Goal: Task Accomplishment & Management: Use online tool/utility

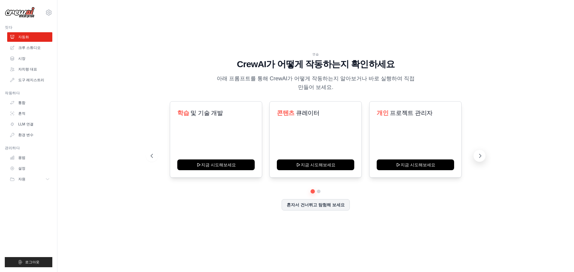
click at [478, 155] on icon at bounding box center [480, 156] width 6 height 6
click at [479, 155] on icon at bounding box center [480, 156] width 6 height 6
click at [48, 13] on icon at bounding box center [49, 13] width 2 height 2
click at [97, 17] on div "연습 CrewAI가 어떻게 작동하는지 확인하세요 아래 프롬프트를 통해 CrewAI가 어떻게 작동하는지 알아보거나 바로 실행하여 직접 만들어 보…" at bounding box center [315, 136] width 497 height 260
click at [26, 16] on img at bounding box center [20, 12] width 30 height 11
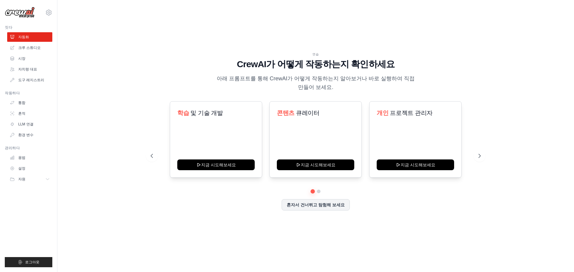
click at [26, 12] on img at bounding box center [20, 12] width 30 height 11
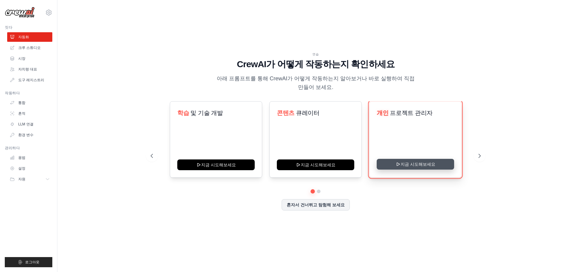
click at [411, 165] on button "지금 시도해보세요" at bounding box center [414, 164] width 77 height 11
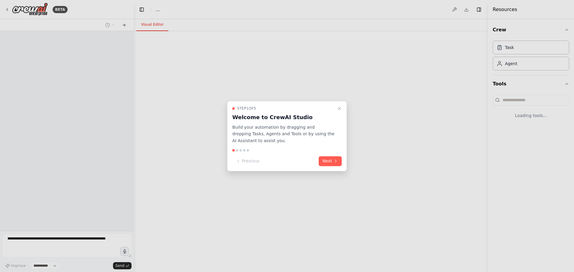
select select "****"
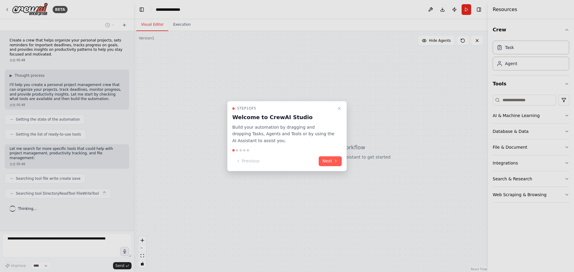
click at [7, 9] on div at bounding box center [287, 136] width 574 height 272
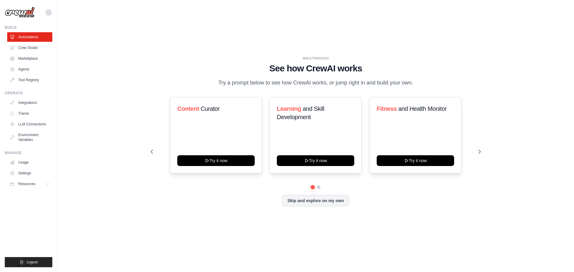
click at [47, 12] on icon at bounding box center [48, 12] width 5 height 5
click at [40, 40] on link "Settings" at bounding box center [48, 40] width 53 height 11
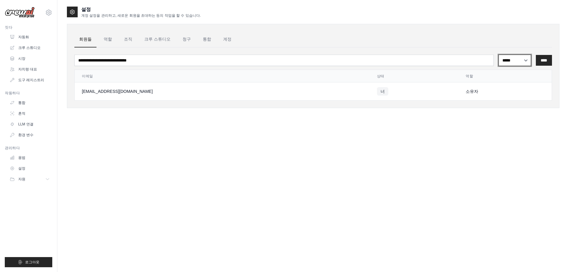
click at [513, 61] on select "***** ** ***" at bounding box center [515, 60] width 33 height 11
click at [333, 143] on div "설정 계정 설정을 관리하고, 새로운 회원을 초대하는 등의 작업을 할 수 있습니다. 회원들 역할 조직 크루 스튜디오 청구 통합 계정 ***** …" at bounding box center [313, 142] width 493 height 272
click at [107, 40] on font "역할" at bounding box center [108, 39] width 8 height 5
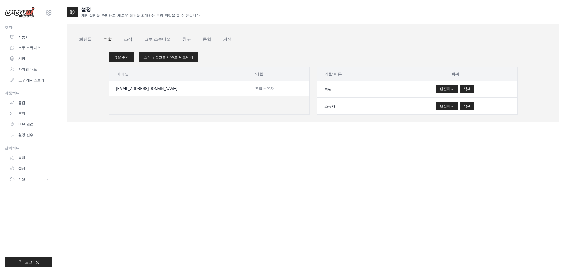
click at [126, 39] on font "조직" at bounding box center [128, 39] width 8 height 5
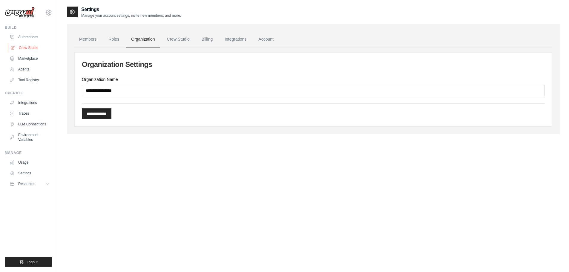
click at [32, 48] on link "Crew Studio" at bounding box center [30, 48] width 45 height 10
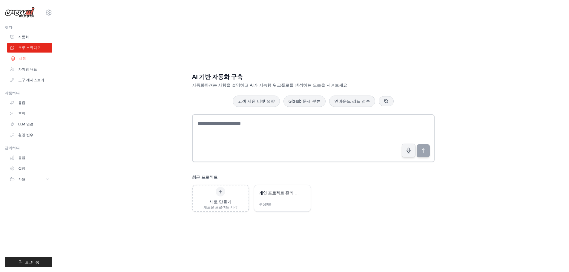
click at [25, 59] on font "시장" at bounding box center [22, 58] width 7 height 4
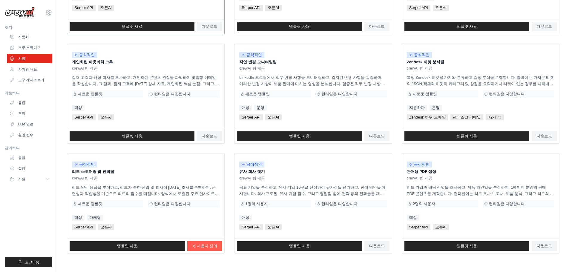
scroll to position [281, 0]
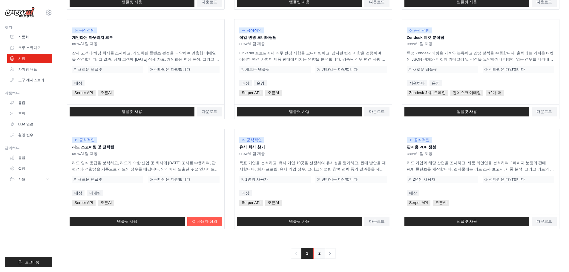
click at [318, 255] on link "2" at bounding box center [319, 253] width 12 height 11
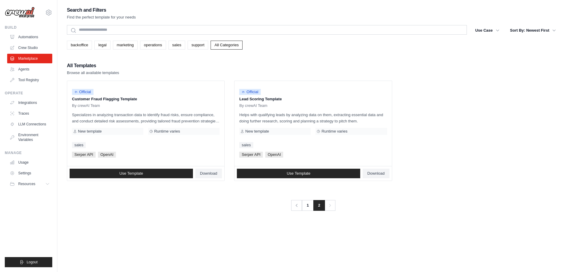
click at [174, 224] on div "Search and Filters Find the perfect template for your needs Search Use Case bac…" at bounding box center [313, 142] width 493 height 272
click at [281, 55] on div "Search and Filters Find the perfect template for your needs Search Use Case bac…" at bounding box center [313, 108] width 493 height 205
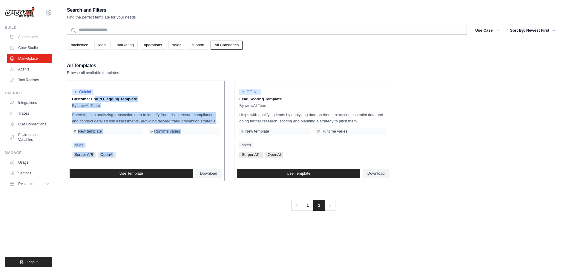
drag, startPoint x: 72, startPoint y: 99, endPoint x: 175, endPoint y: 153, distance: 116.4
click at [175, 153] on div "Official Customer Fraud Flagging Template By crewAI Team Specializes in analyzi…" at bounding box center [145, 123] width 157 height 85
click at [115, 157] on div at bounding box center [115, 157] width 0 height 0
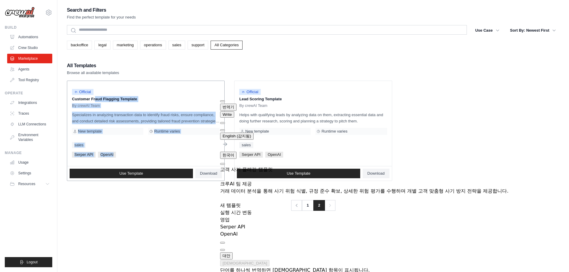
click at [177, 151] on div "Official Customer Fraud Flagging Template By crewAI Team Specializes in analyzi…" at bounding box center [145, 123] width 157 height 85
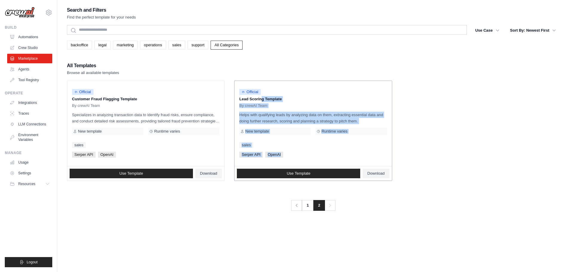
drag, startPoint x: 239, startPoint y: 99, endPoint x: 318, endPoint y: 154, distance: 96.5
click at [318, 154] on div "Official Lead Scoring Template By crewAI Team Helps with qualifying leads by an…" at bounding box center [313, 123] width 157 height 85
drag, startPoint x: 318, startPoint y: 154, endPoint x: 268, endPoint y: 116, distance: 63.2
click at [268, 116] on p "Helps with qualifying leads by analyzing data on them, extracting essential dat…" at bounding box center [313, 118] width 148 height 13
drag, startPoint x: 239, startPoint y: 99, endPoint x: 286, endPoint y: 154, distance: 72.3
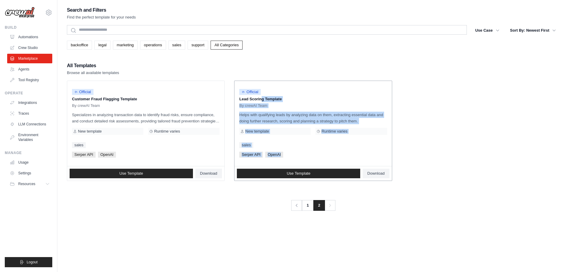
click at [286, 154] on div "Official Lead Scoring Template By crewAI Team Helps with qualifying leads by an…" at bounding box center [313, 123] width 157 height 85
click at [282, 157] on div at bounding box center [282, 157] width 0 height 0
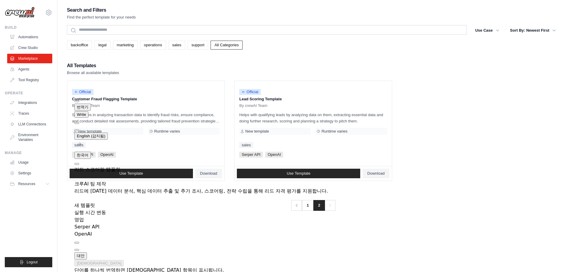
click at [266, 218] on div "Search and Filters Find the perfect template for your needs Search Use Case bac…" at bounding box center [313, 142] width 493 height 272
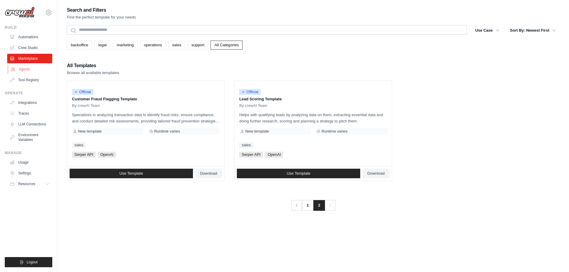
click at [25, 69] on link "Agents" at bounding box center [30, 70] width 45 height 10
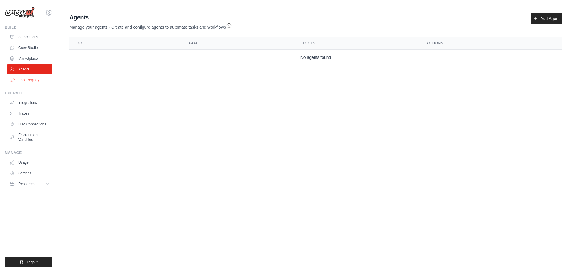
click at [37, 82] on link "Tool Registry" at bounding box center [30, 80] width 45 height 10
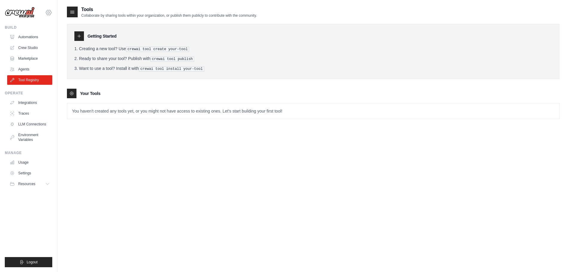
click at [48, 11] on icon at bounding box center [48, 12] width 7 height 7
click at [33, 40] on link "Settings" at bounding box center [48, 40] width 53 height 11
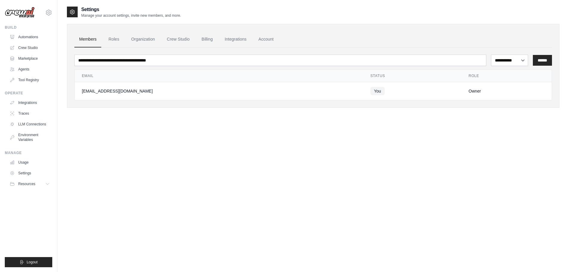
click at [195, 142] on div "**********" at bounding box center [313, 142] width 493 height 272
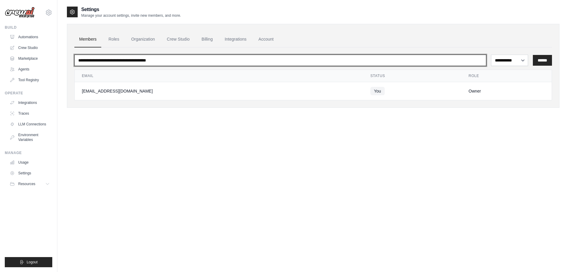
drag, startPoint x: 78, startPoint y: 60, endPoint x: 158, endPoint y: 61, distance: 79.5
click at [157, 61] on input "email" at bounding box center [280, 60] width 412 height 11
drag, startPoint x: 174, startPoint y: 61, endPoint x: 89, endPoint y: 56, distance: 85.3
click at [89, 56] on input "email" at bounding box center [280, 60] width 412 height 11
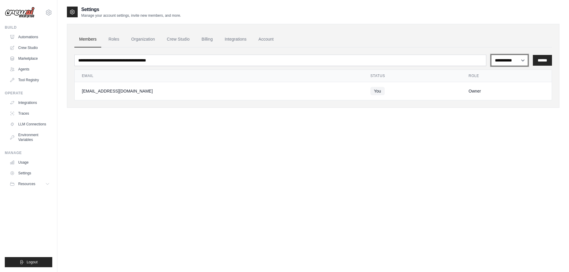
click at [520, 62] on select "**********" at bounding box center [509, 60] width 37 height 11
click at [284, 161] on div "**********" at bounding box center [313, 142] width 493 height 272
click at [111, 40] on link "Roles" at bounding box center [114, 39] width 20 height 16
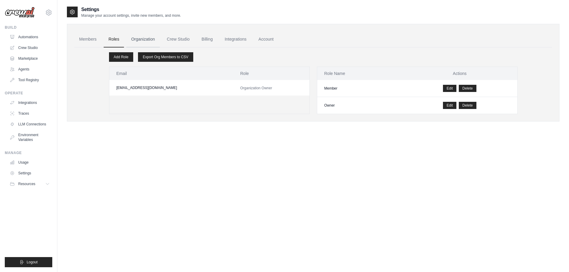
click at [144, 39] on link "Organization" at bounding box center [142, 39] width 33 height 16
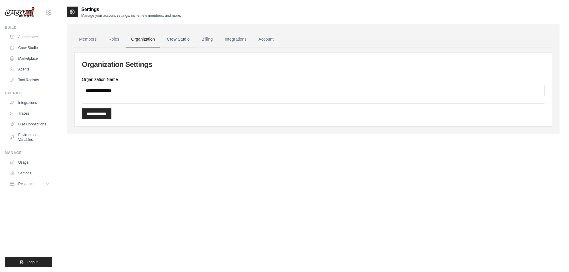
click at [184, 42] on link "Crew Studio" at bounding box center [178, 39] width 32 height 16
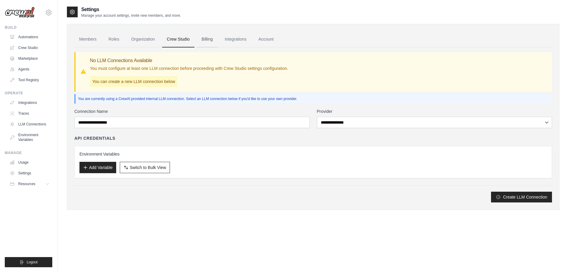
click at [211, 39] on link "Billing" at bounding box center [207, 39] width 21 height 16
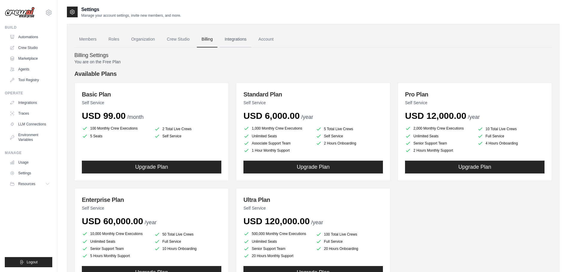
click at [238, 39] on link "Integrations" at bounding box center [235, 39] width 31 height 16
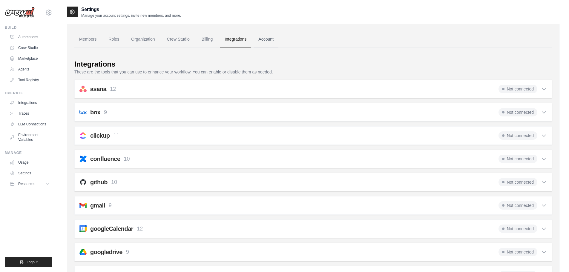
click at [275, 36] on link "Account" at bounding box center [266, 39] width 25 height 16
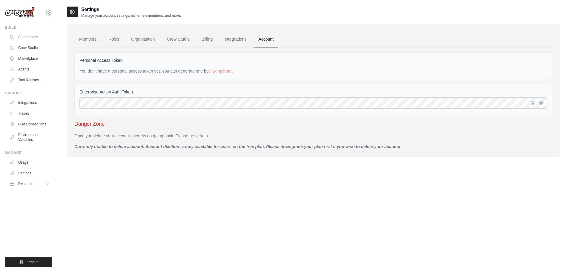
click at [274, 40] on link "Account" at bounding box center [266, 39] width 25 height 16
click at [21, 10] on img at bounding box center [20, 12] width 30 height 11
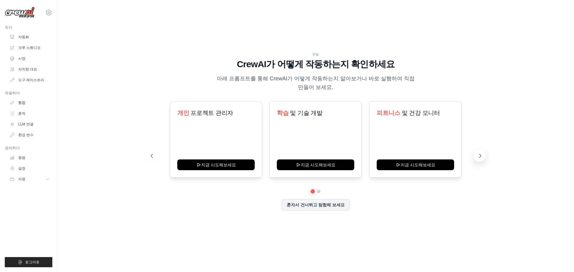
click at [479, 157] on icon at bounding box center [480, 156] width 6 height 6
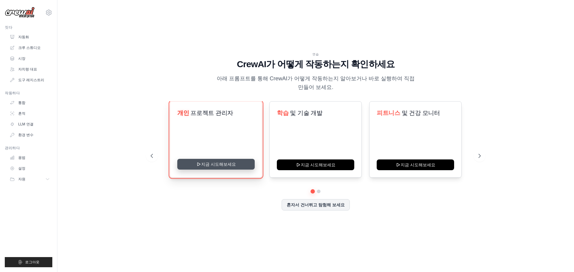
click at [206, 166] on button "지금 시도해보세요" at bounding box center [215, 164] width 77 height 11
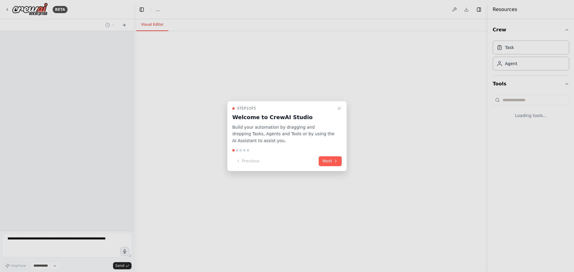
select select "****"
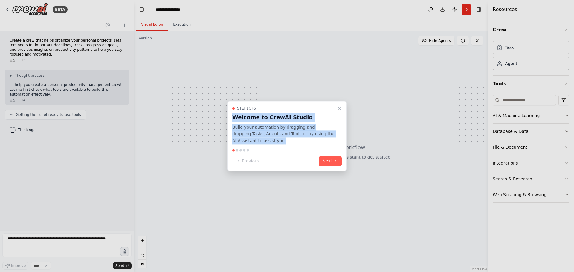
drag, startPoint x: 233, startPoint y: 118, endPoint x: 275, endPoint y: 143, distance: 48.9
click at [275, 143] on div "Step 1 of 5 Welcome to CrewAI Studio Build your automation by dragging and drop…" at bounding box center [286, 125] width 109 height 38
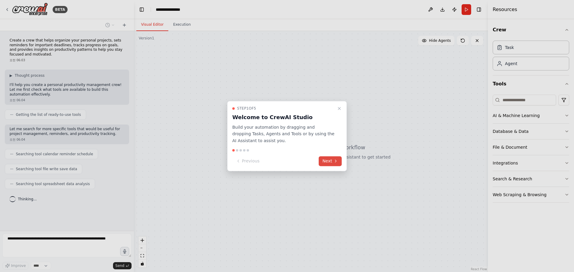
click at [331, 160] on button "Next" at bounding box center [329, 161] width 23 height 10
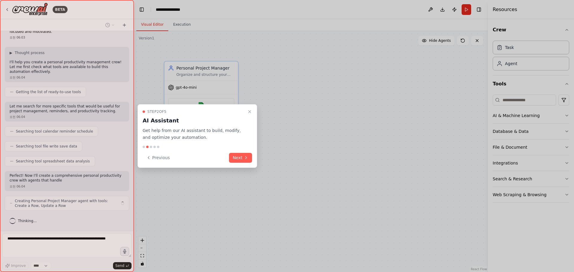
scroll to position [27, 0]
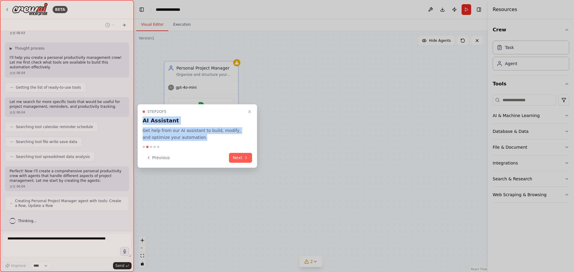
drag, startPoint x: 143, startPoint y: 122, endPoint x: 194, endPoint y: 144, distance: 56.1
click at [194, 144] on div "Step 2 of 5 AI Assistant Get help from our AI assistant to build, modify, and o…" at bounding box center [197, 136] width 120 height 64
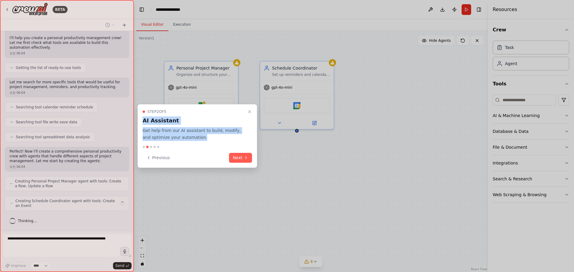
drag, startPoint x: 194, startPoint y: 144, endPoint x: 183, endPoint y: 144, distance: 11.1
click at [183, 144] on div "Step 2 of 5 AI Assistant Get help from our AI assistant to build, modify, and o…" at bounding box center [197, 136] width 120 height 64
drag, startPoint x: 141, startPoint y: 120, endPoint x: 200, endPoint y: 138, distance: 61.0
click at [200, 138] on div "Step 2 of 5 AI Assistant Get help from our AI assistant to build, modify, and o…" at bounding box center [197, 136] width 120 height 64
click at [193, 140] on div at bounding box center [193, 140] width 0 height 0
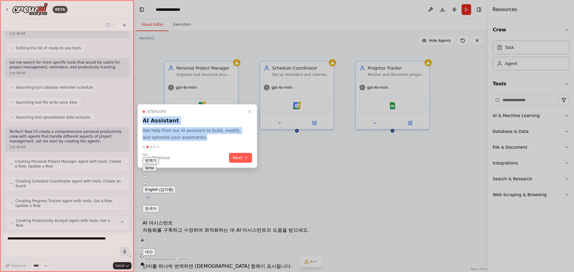
scroll to position [82, 0]
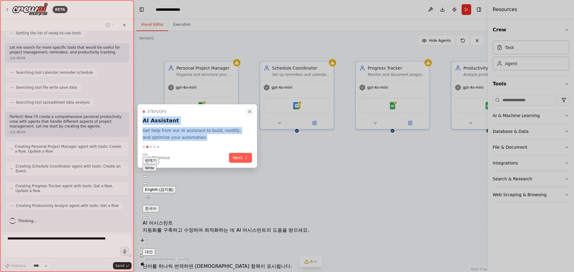
click at [250, 112] on icon "Close walkthrough" at bounding box center [249, 111] width 5 height 5
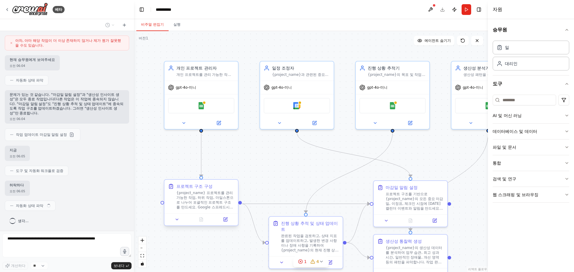
scroll to position [396, 0]
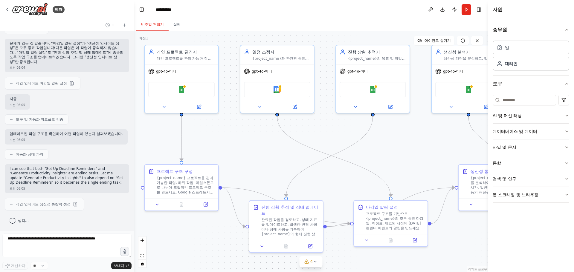
drag, startPoint x: 223, startPoint y: 234, endPoint x: 204, endPoint y: 218, distance: 25.5
click at [204, 218] on div ".deletable-edge-delete-btn { width: 20px; height: 20px; border: 0px solid #ffff…" at bounding box center [311, 151] width 354 height 241
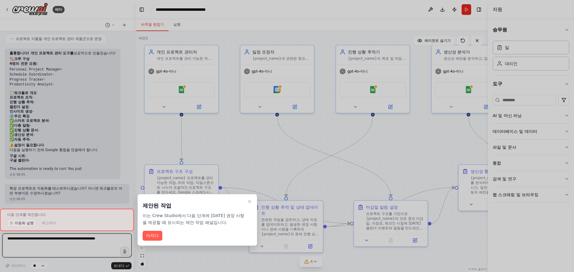
scroll to position [684, 0]
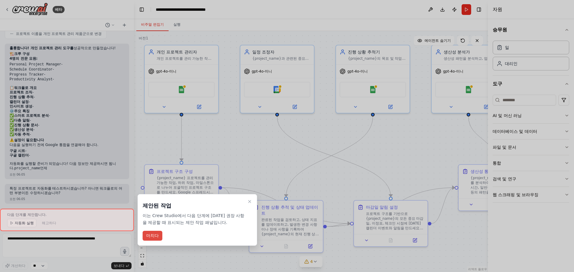
click at [148, 235] on font "마치다" at bounding box center [152, 235] width 13 height 5
